Goal: Task Accomplishment & Management: Manage account settings

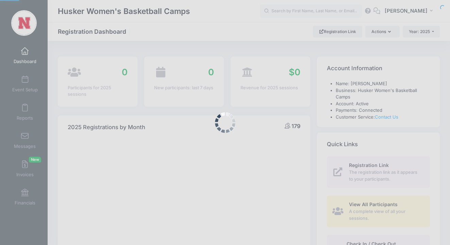
select select
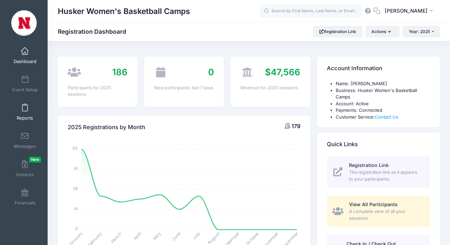
click at [25, 109] on span at bounding box center [25, 107] width 0 height 7
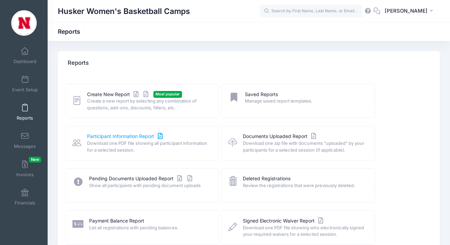
click at [143, 134] on link "Participant Information Report" at bounding box center [125, 136] width 77 height 7
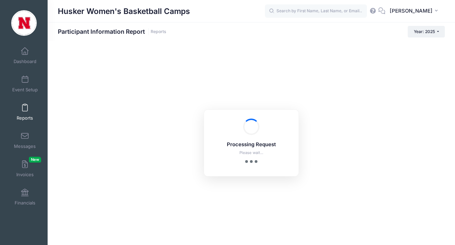
checkbox input "true"
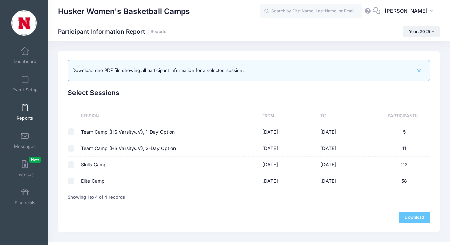
scroll to position [1, 0]
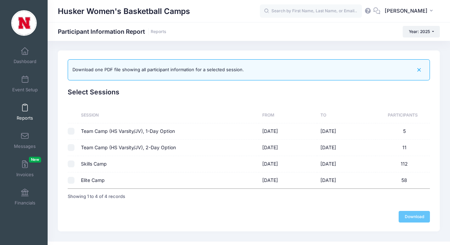
click at [71, 133] on input "checkbox" at bounding box center [71, 131] width 7 height 7
checkbox input "true"
click at [72, 144] on input "checkbox" at bounding box center [71, 147] width 7 height 7
checkbox input "true"
checkbox input "false"
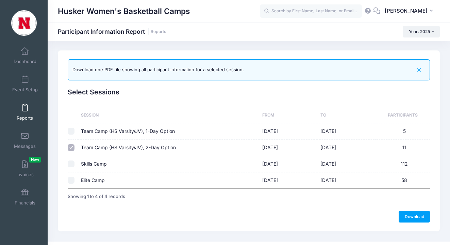
click at [72, 162] on input "checkbox" at bounding box center [71, 163] width 7 height 7
checkbox input "true"
checkbox input "false"
click at [71, 178] on input "checkbox" at bounding box center [71, 180] width 7 height 7
checkbox input "true"
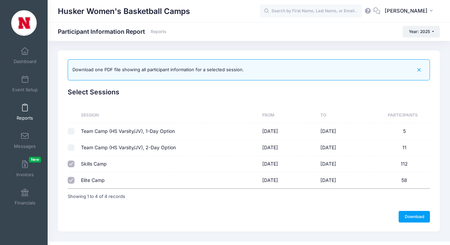
checkbox input "false"
click at [25, 112] on link "Reports" at bounding box center [25, 112] width 32 height 24
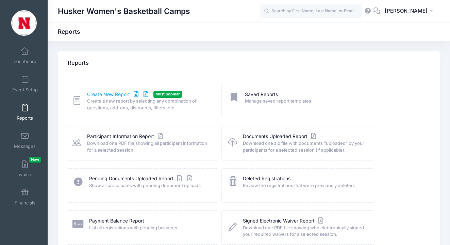
click at [126, 96] on link "Create New Report" at bounding box center [118, 94] width 63 height 7
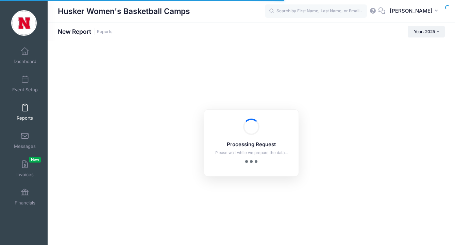
checkbox input "true"
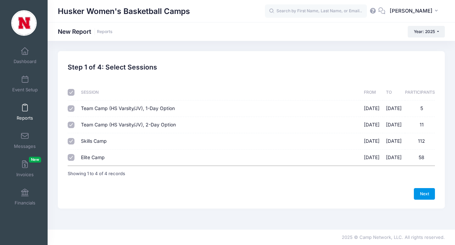
click at [426, 194] on link "Next" at bounding box center [424, 194] width 21 height 12
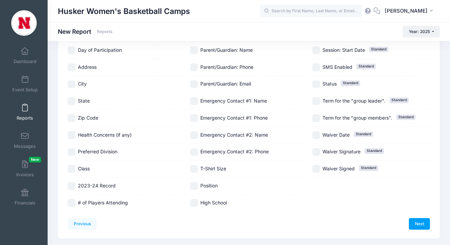
scroll to position [172, 0]
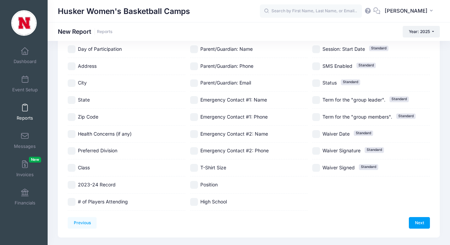
click at [74, 86] on input "City" at bounding box center [72, 83] width 8 height 8
checkbox input "true"
click at [72, 100] on input "State" at bounding box center [72, 100] width 8 height 8
checkbox input "true"
click at [194, 204] on input "High School" at bounding box center [194, 202] width 8 height 8
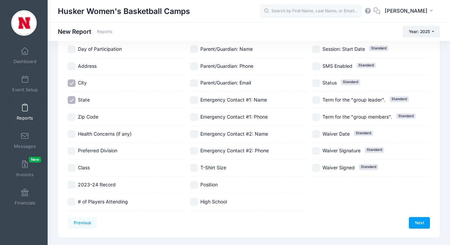
checkbox input "true"
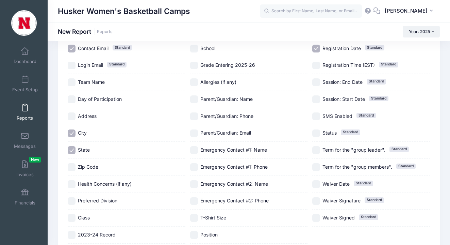
scroll to position [118, 0]
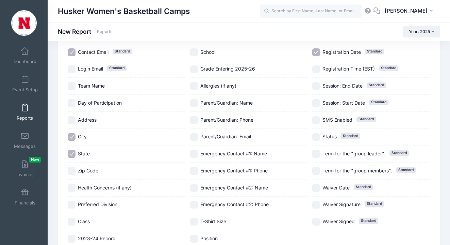
drag, startPoint x: 196, startPoint y: 52, endPoint x: 196, endPoint y: 63, distance: 10.6
click at [196, 52] on input "School" at bounding box center [194, 52] width 8 height 8
checkbox input "true"
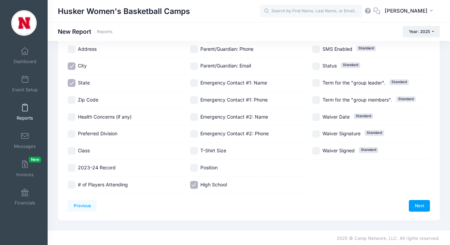
scroll to position [191, 0]
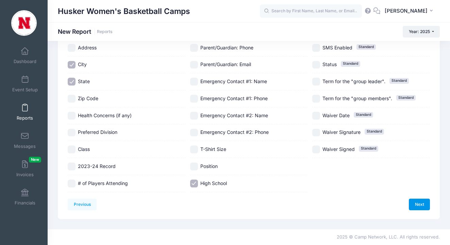
click at [409, 206] on div "Next" at bounding box center [339, 204] width 181 height 12
click at [414, 205] on link "Next" at bounding box center [419, 204] width 21 height 12
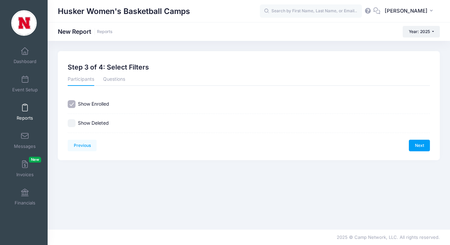
scroll to position [0, 0]
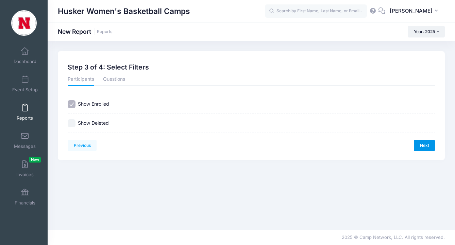
click at [423, 147] on link "Next" at bounding box center [424, 146] width 21 height 12
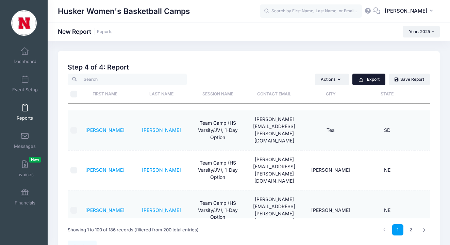
click at [374, 82] on button "Export" at bounding box center [369, 79] width 33 height 12
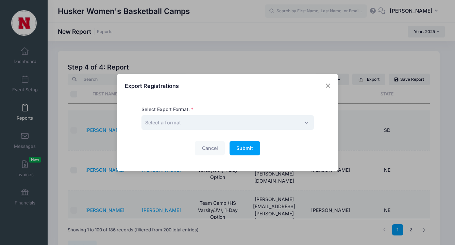
drag, startPoint x: 198, startPoint y: 124, endPoint x: 196, endPoint y: 128, distance: 4.4
click at [198, 124] on span "Select a format" at bounding box center [228, 122] width 173 height 15
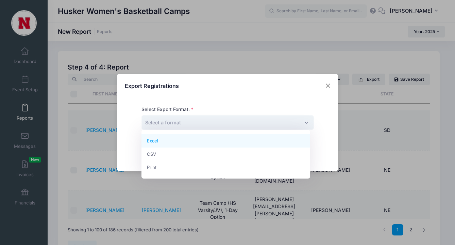
drag, startPoint x: 177, startPoint y: 142, endPoint x: 186, endPoint y: 144, distance: 8.7
select select "excel"
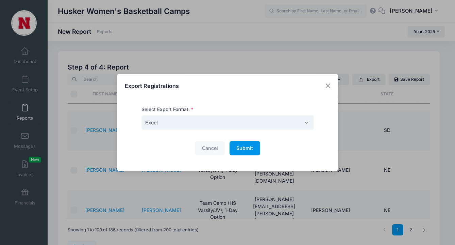
click at [245, 146] on span "Submit" at bounding box center [244, 148] width 17 height 6
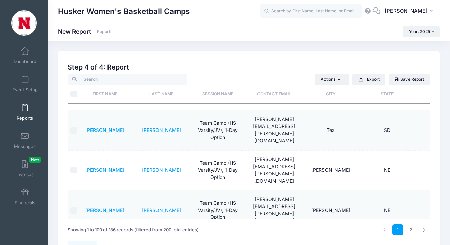
click at [26, 118] on span "Reports" at bounding box center [25, 118] width 16 height 6
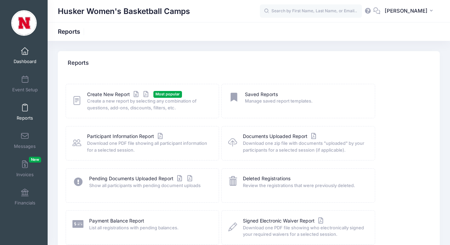
click at [23, 65] on link "Dashboard" at bounding box center [25, 56] width 32 height 24
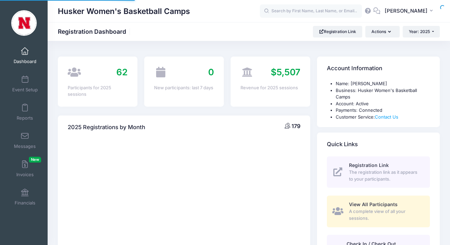
select select
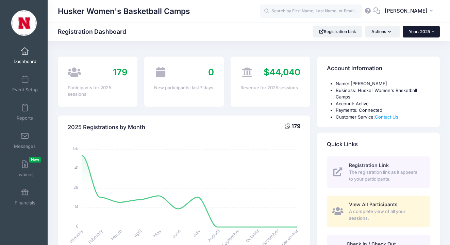
click at [427, 32] on span "Year: 2025" at bounding box center [419, 31] width 21 height 5
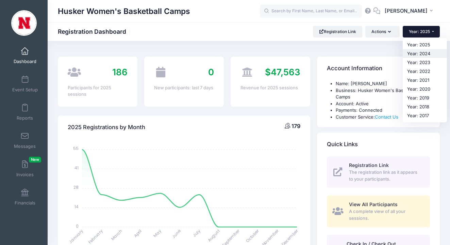
click at [421, 55] on link "Year: 2024" at bounding box center [425, 53] width 44 height 9
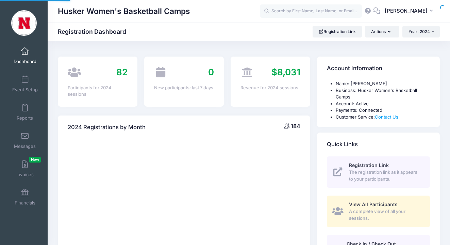
select select
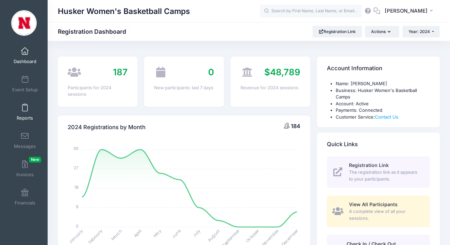
click at [24, 112] on link "Reports" at bounding box center [25, 112] width 32 height 24
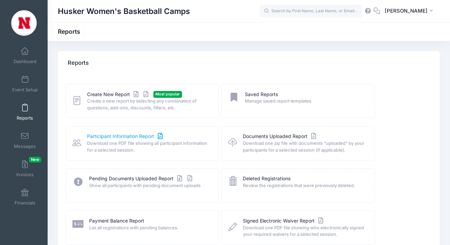
click at [141, 137] on link "Participant Information Report" at bounding box center [125, 136] width 77 height 7
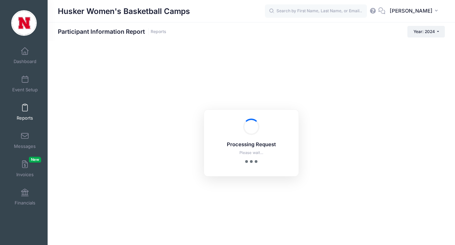
checkbox input "true"
click at [15, 113] on link "Reports" at bounding box center [25, 112] width 32 height 24
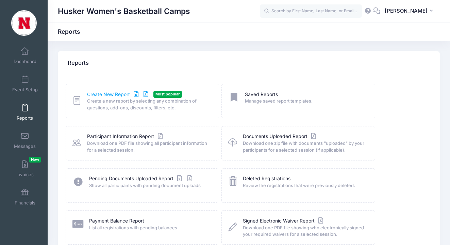
click at [110, 96] on link "Create New Report" at bounding box center [118, 94] width 63 height 7
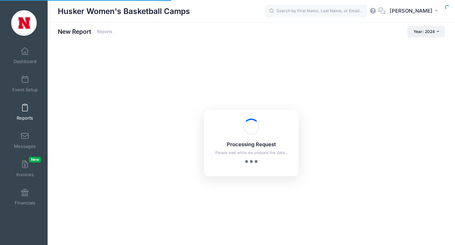
checkbox input "true"
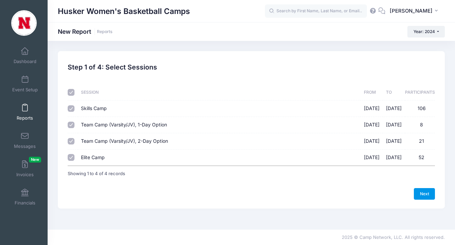
click at [428, 198] on link "Next" at bounding box center [424, 194] width 21 height 12
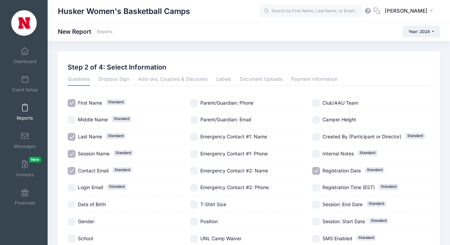
click at [74, 154] on input "Session Name Standard" at bounding box center [72, 154] width 8 height 8
drag, startPoint x: 73, startPoint y: 156, endPoint x: 73, endPoint y: 160, distance: 4.1
click at [73, 157] on input "Session Name Standard" at bounding box center [72, 154] width 8 height 8
checkbox input "true"
click at [73, 167] on input "Contact Email Standard" at bounding box center [72, 171] width 8 height 8
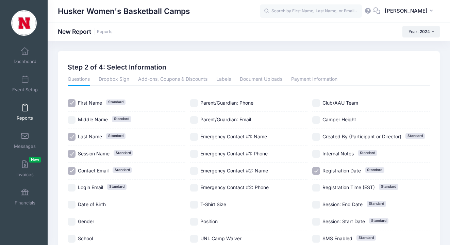
checkbox input "false"
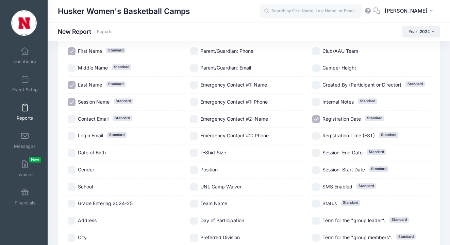
scroll to position [58, 0]
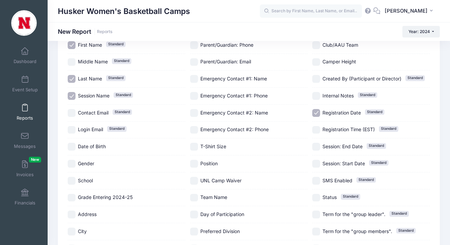
click at [315, 111] on input "Registration Date Standard" at bounding box center [316, 113] width 8 height 8
checkbox input "false"
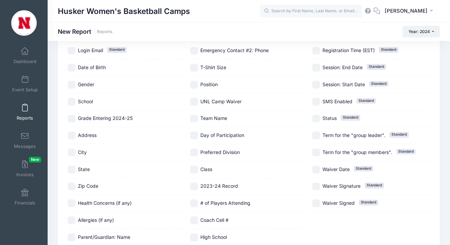
scroll to position [160, 0]
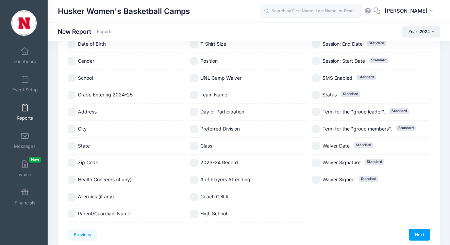
click at [72, 129] on input "City" at bounding box center [72, 129] width 8 height 8
checkbox input "true"
click at [72, 147] on input "State" at bounding box center [72, 146] width 8 height 8
checkbox input "true"
click at [71, 76] on input "School" at bounding box center [72, 78] width 8 height 8
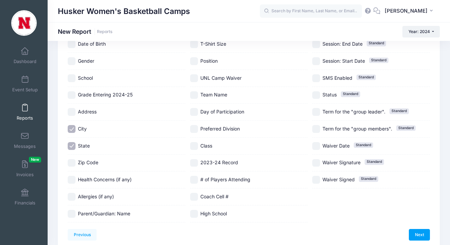
checkbox input "true"
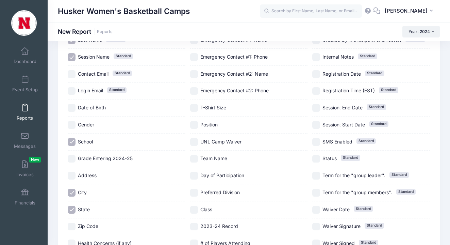
scroll to position [96, 0]
click at [70, 75] on input "Contact Email Standard" at bounding box center [72, 74] width 8 height 8
checkbox input "true"
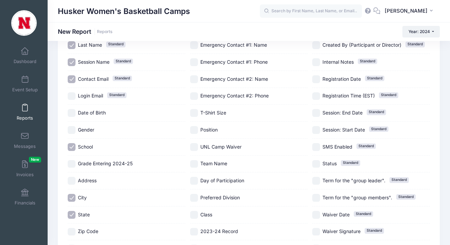
scroll to position [191, 0]
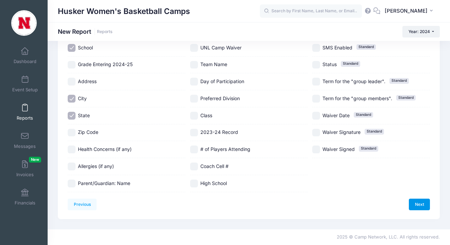
click at [417, 203] on link "Next" at bounding box center [419, 204] width 21 height 12
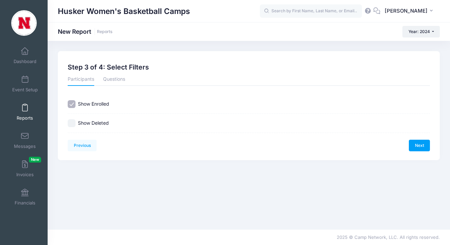
scroll to position [0, 0]
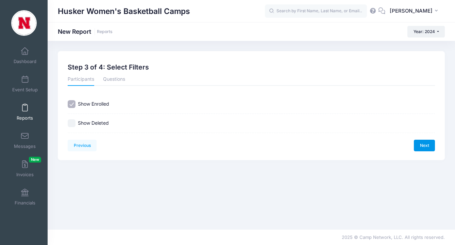
click at [423, 146] on link "Next" at bounding box center [424, 146] width 21 height 12
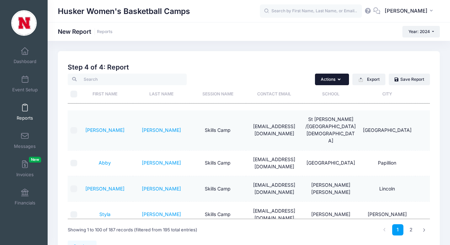
click at [342, 79] on button "Actions" at bounding box center [332, 79] width 34 height 12
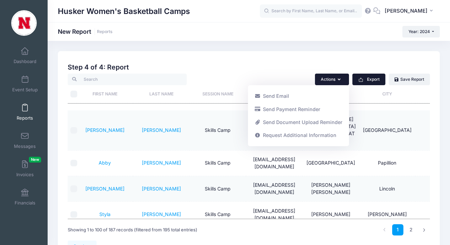
click at [364, 82] on button "Export" at bounding box center [369, 79] width 33 height 12
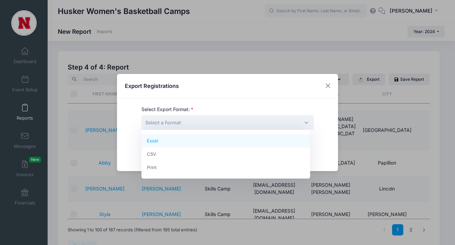
click at [230, 125] on span "Select a format" at bounding box center [228, 122] width 173 height 15
select select "excel"
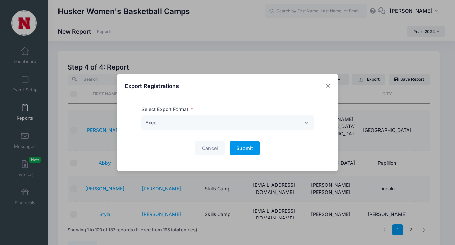
click at [244, 143] on button "Submit Please wait..." at bounding box center [245, 148] width 31 height 15
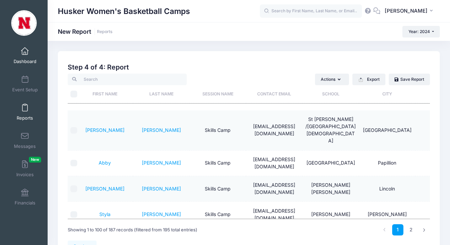
click at [30, 49] on link "Dashboard" at bounding box center [25, 56] width 32 height 24
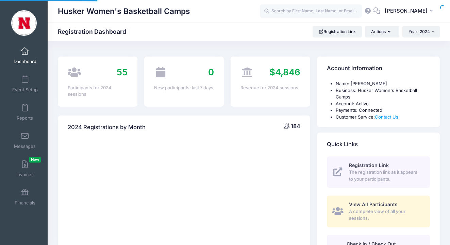
select select
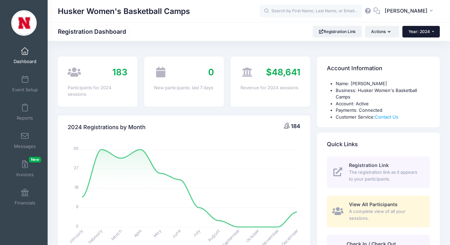
drag, startPoint x: 429, startPoint y: 34, endPoint x: 427, endPoint y: 37, distance: 4.2
click at [429, 34] on button "Year: 2024" at bounding box center [421, 32] width 37 height 12
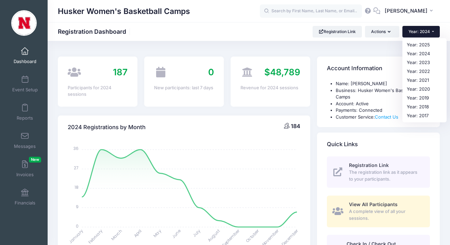
click at [271, 36] on div "Husker Women's Basketball Camps Registration Dashboard Registration Link Action…" at bounding box center [249, 32] width 403 height 12
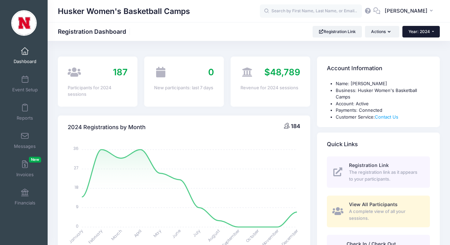
click at [435, 33] on button "Year: 2024" at bounding box center [421, 32] width 37 height 12
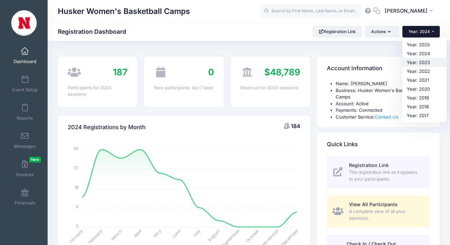
drag, startPoint x: 428, startPoint y: 59, endPoint x: 422, endPoint y: 60, distance: 5.9
click at [428, 59] on link "Year: 2023" at bounding box center [425, 62] width 44 height 9
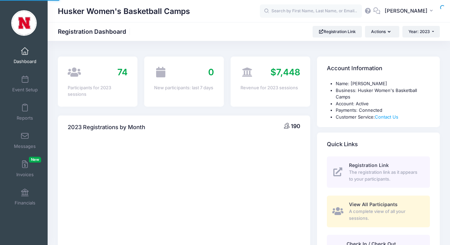
select select
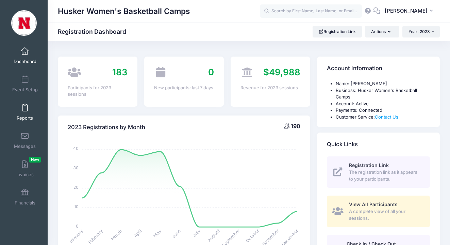
click at [25, 109] on span at bounding box center [25, 107] width 0 height 7
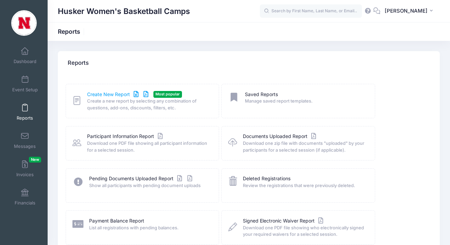
click at [100, 94] on link "Create New Report" at bounding box center [118, 94] width 63 height 7
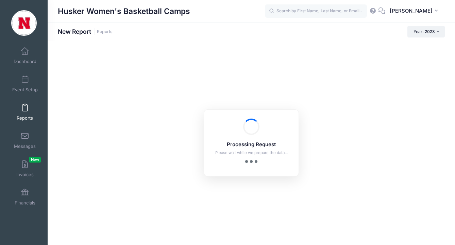
checkbox input "true"
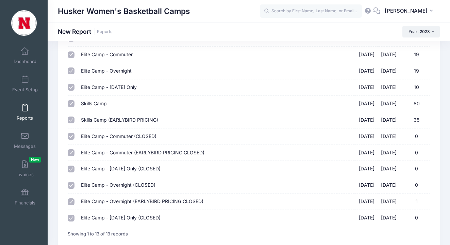
scroll to position [136, 0]
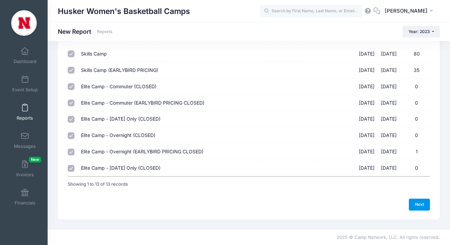
click at [421, 204] on link "Next" at bounding box center [419, 204] width 21 height 12
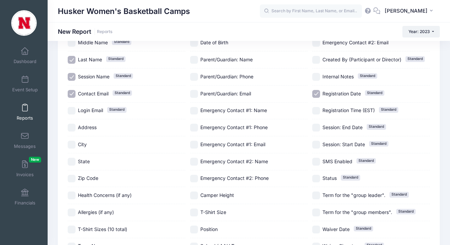
scroll to position [121, 0]
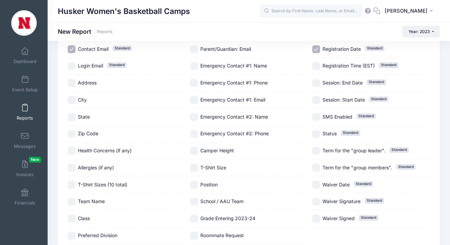
click at [72, 100] on input "City" at bounding box center [72, 100] width 8 height 8
checkbox input "true"
drag, startPoint x: 72, startPoint y: 117, endPoint x: 102, endPoint y: 125, distance: 31.5
click at [72, 117] on input "State" at bounding box center [72, 117] width 8 height 8
checkbox input "true"
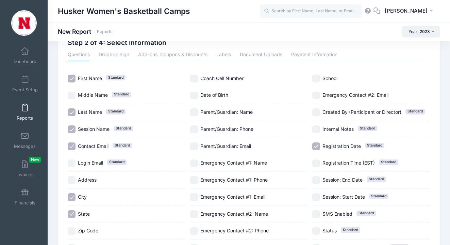
scroll to position [23, 0]
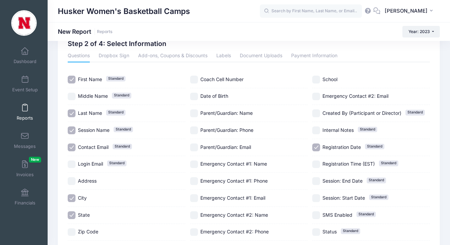
click at [320, 148] on label "Registration Date Standard" at bounding box center [371, 147] width 118 height 8
checkbox input "false"
click at [320, 80] on input "School" at bounding box center [316, 80] width 8 height 8
checkbox input "true"
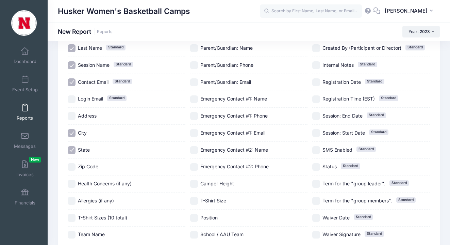
scroll to position [191, 0]
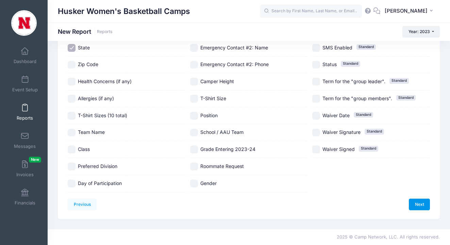
click at [426, 201] on link "Next" at bounding box center [419, 204] width 21 height 12
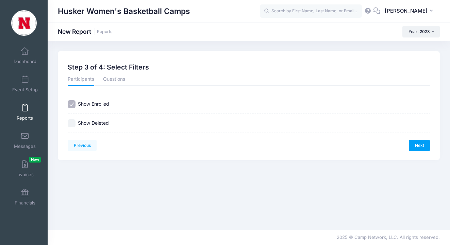
scroll to position [0, 0]
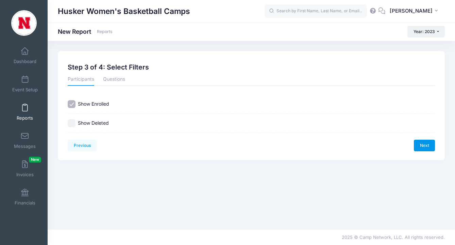
click at [428, 144] on link "Next" at bounding box center [424, 146] width 21 height 12
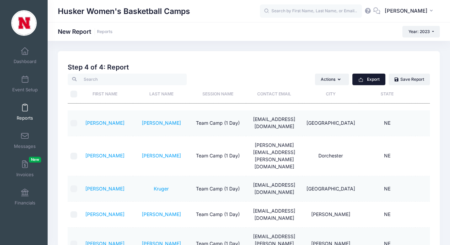
click at [365, 79] on button "Export" at bounding box center [369, 79] width 33 height 12
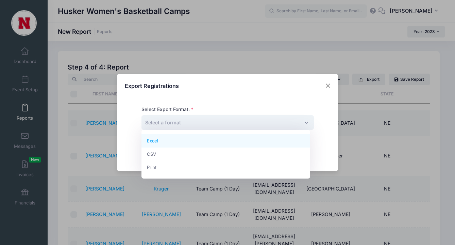
click at [220, 119] on span "Select a format" at bounding box center [228, 122] width 173 height 15
select select "excel"
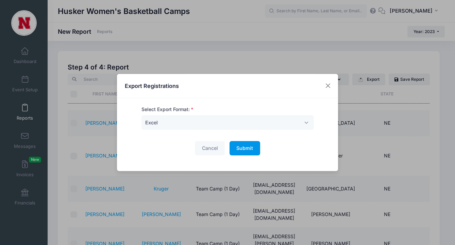
click at [248, 147] on span "Submit" at bounding box center [244, 148] width 17 height 6
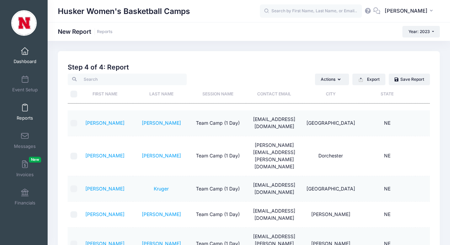
click at [25, 49] on span at bounding box center [25, 51] width 0 height 7
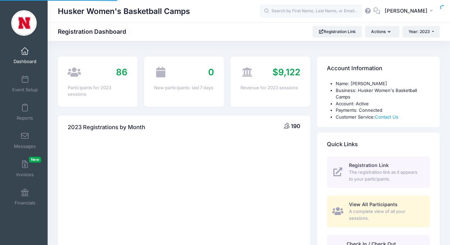
select select
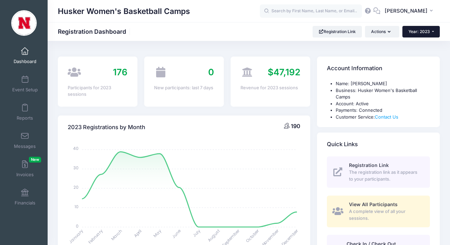
click at [423, 32] on span "Year: 2023" at bounding box center [419, 31] width 21 height 5
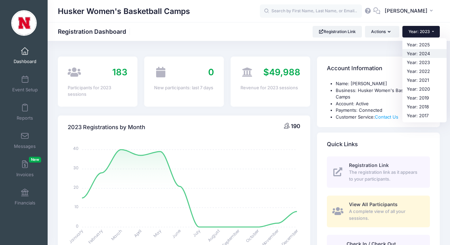
click at [420, 51] on link "Year: 2024" at bounding box center [425, 53] width 44 height 9
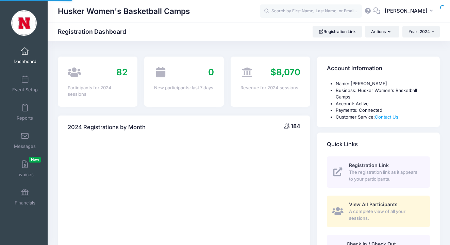
select select
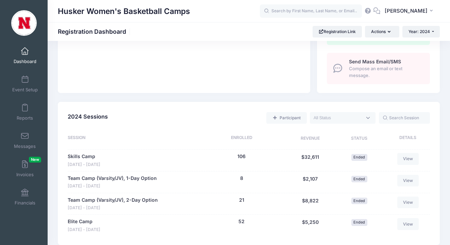
scroll to position [288, 0]
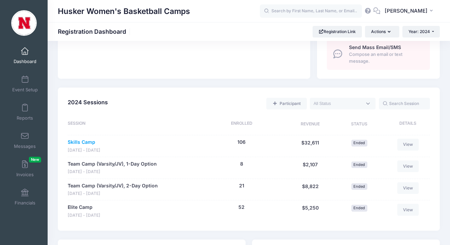
click at [86, 145] on link "Skills Camp" at bounding box center [82, 141] width 28 height 7
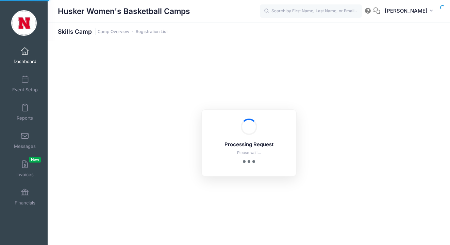
select select "10"
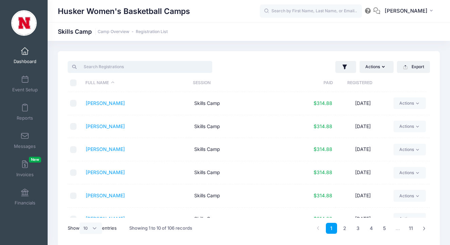
click at [111, 65] on input "search" at bounding box center [140, 67] width 145 height 12
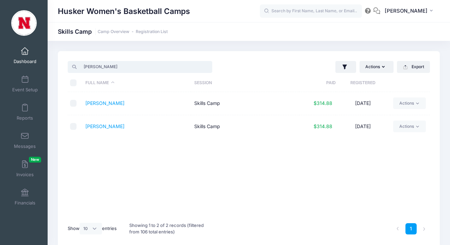
type input "rhule"
click at [108, 107] on td "Rhule, Leona" at bounding box center [136, 103] width 109 height 23
click at [109, 103] on link "Rhule, Leona" at bounding box center [104, 103] width 39 height 6
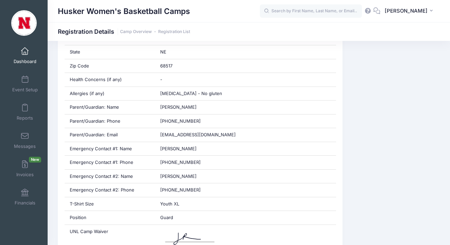
scroll to position [279, 0]
